Goal: Task Accomplishment & Management: Use online tool/utility

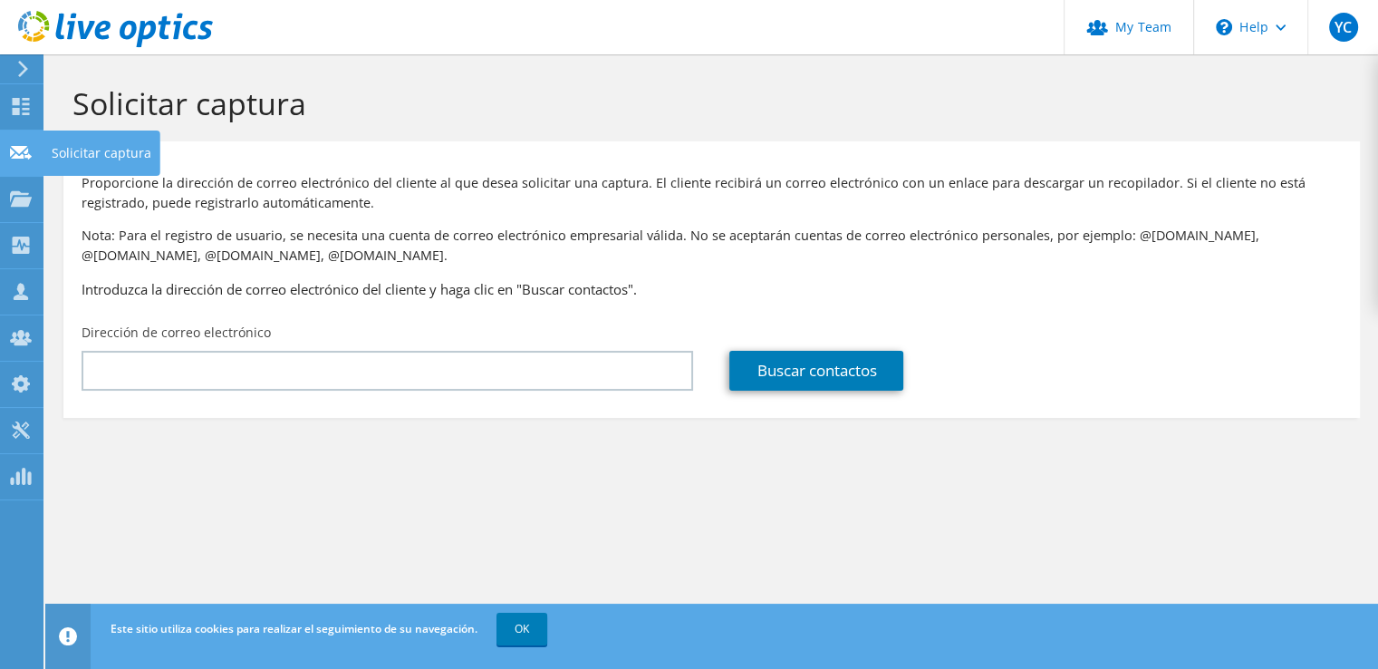
click at [31, 145] on icon at bounding box center [21, 152] width 22 height 17
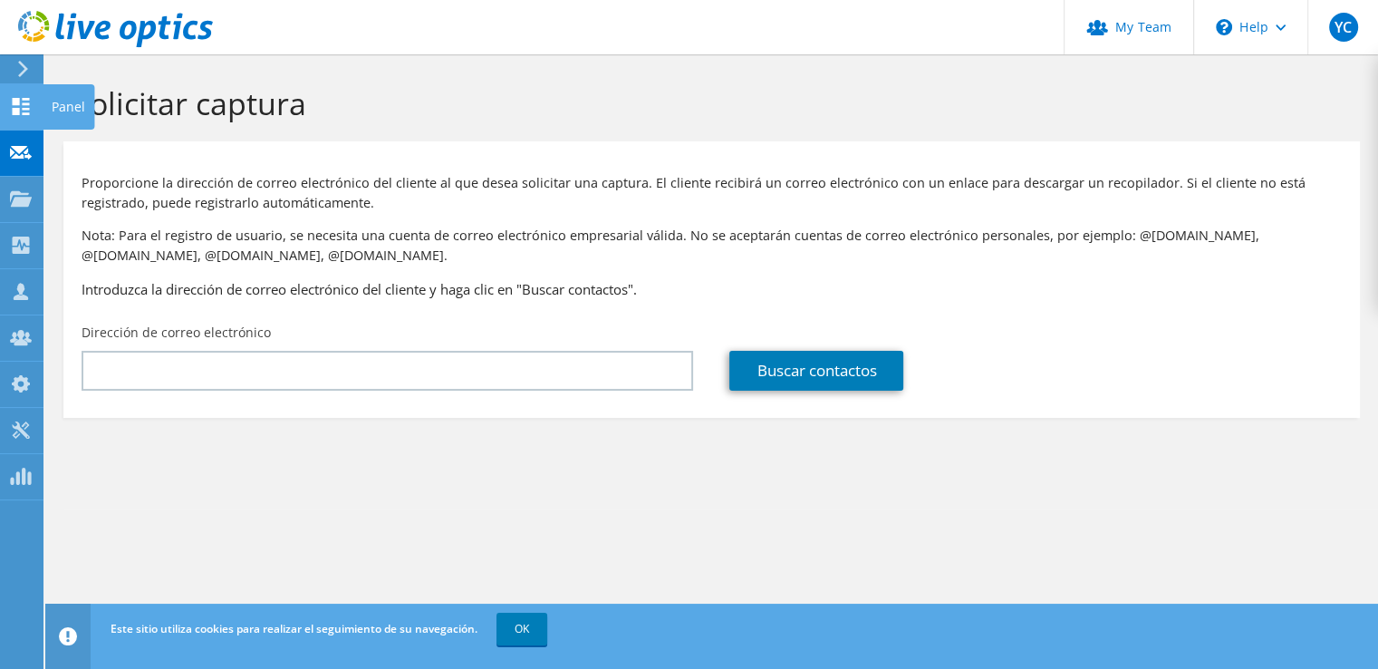
click at [14, 101] on use at bounding box center [21, 106] width 17 height 17
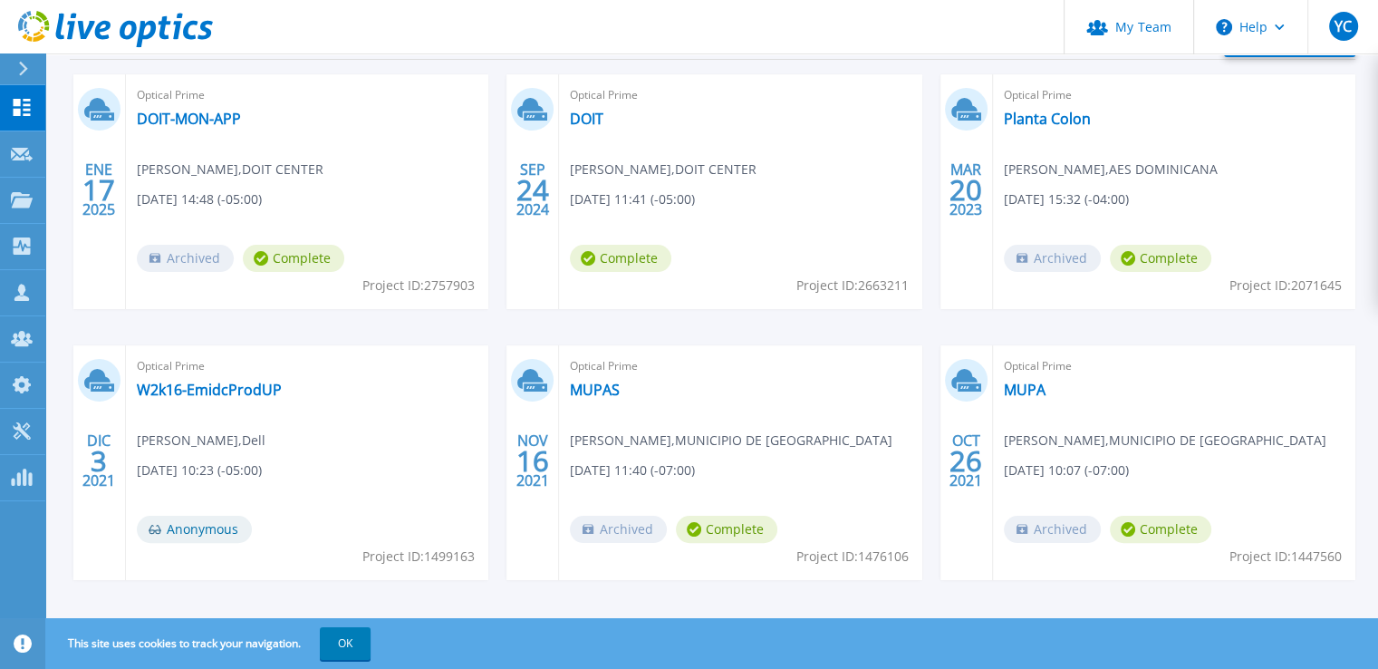
scroll to position [335, 0]
